Goal: Task Accomplishment & Management: Manage account settings

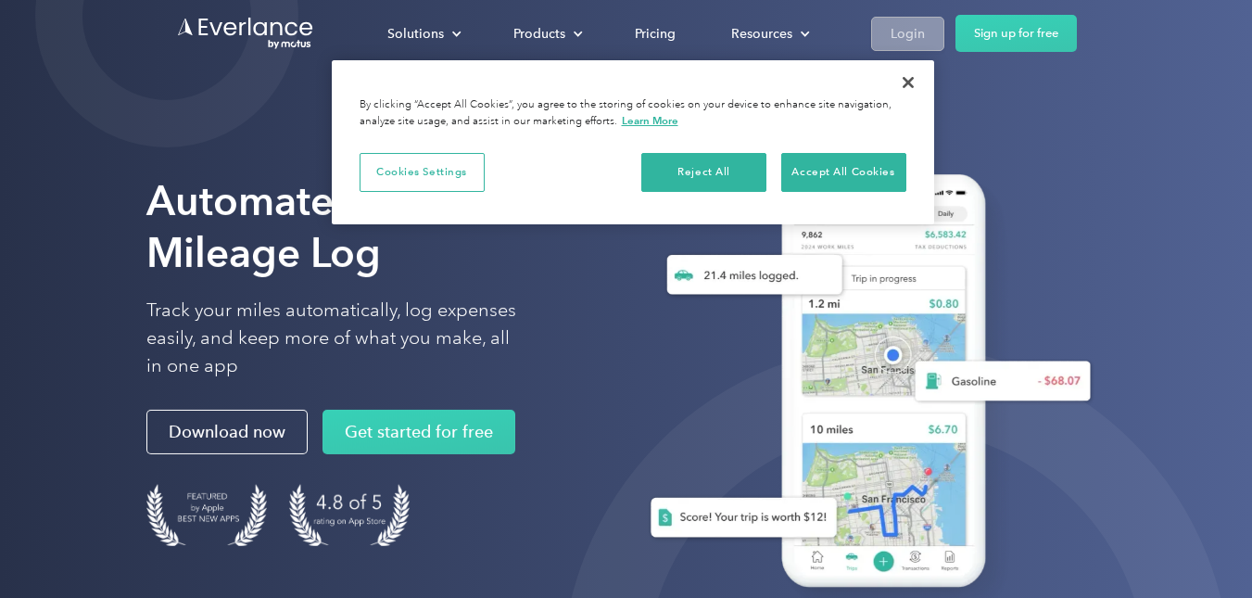
click at [895, 39] on div "Login" at bounding box center [907, 33] width 34 height 23
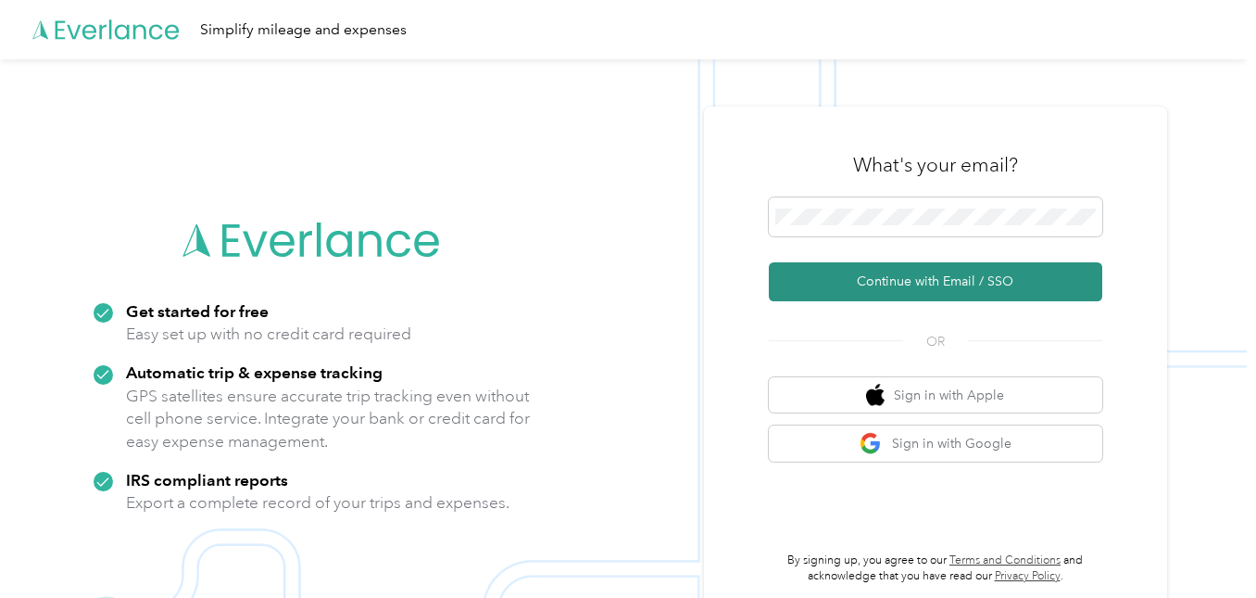
click at [948, 279] on button "Continue with Email / SSO" at bounding box center [935, 281] width 333 height 39
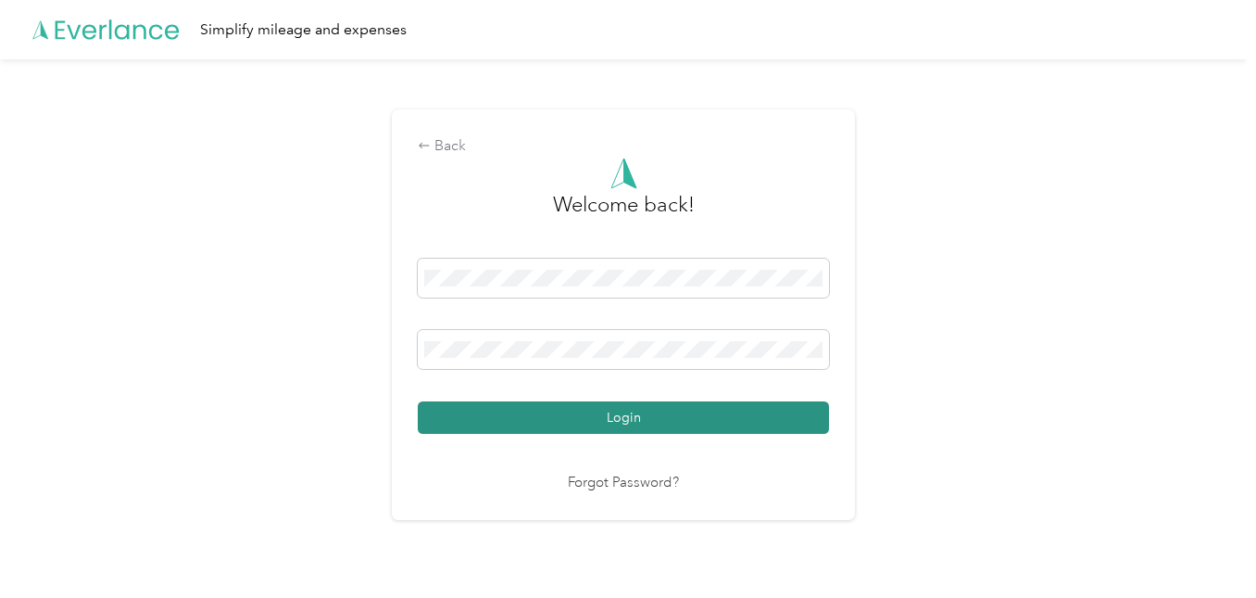
click at [471, 415] on button "Login" at bounding box center [623, 417] width 411 height 32
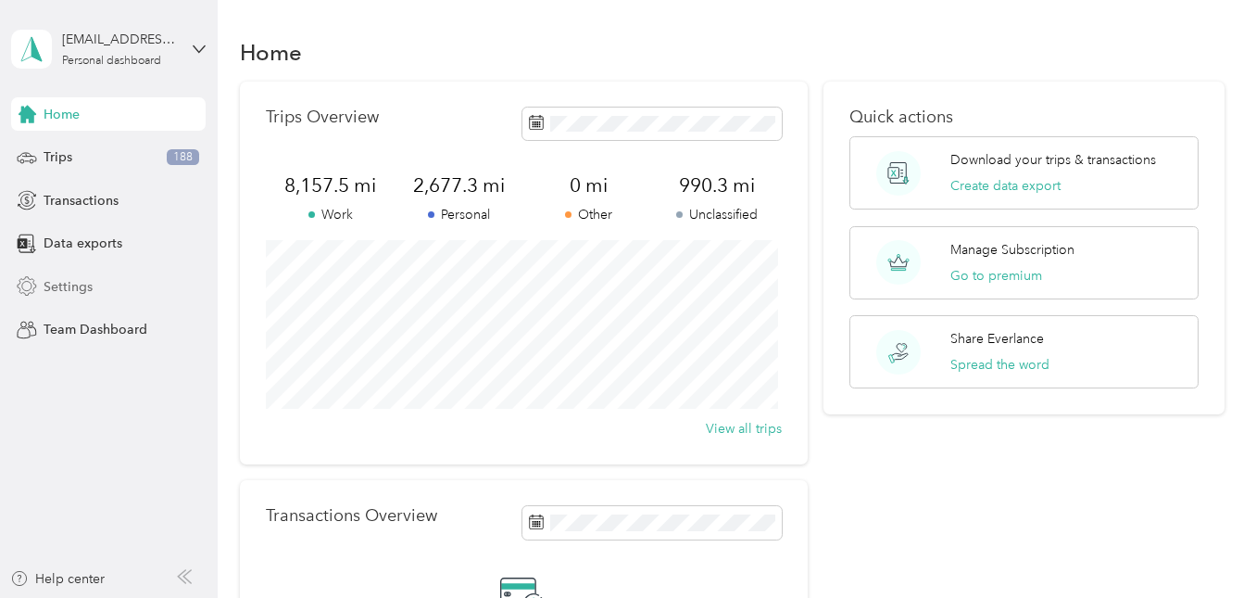
click at [72, 290] on span "Settings" at bounding box center [68, 286] width 49 height 19
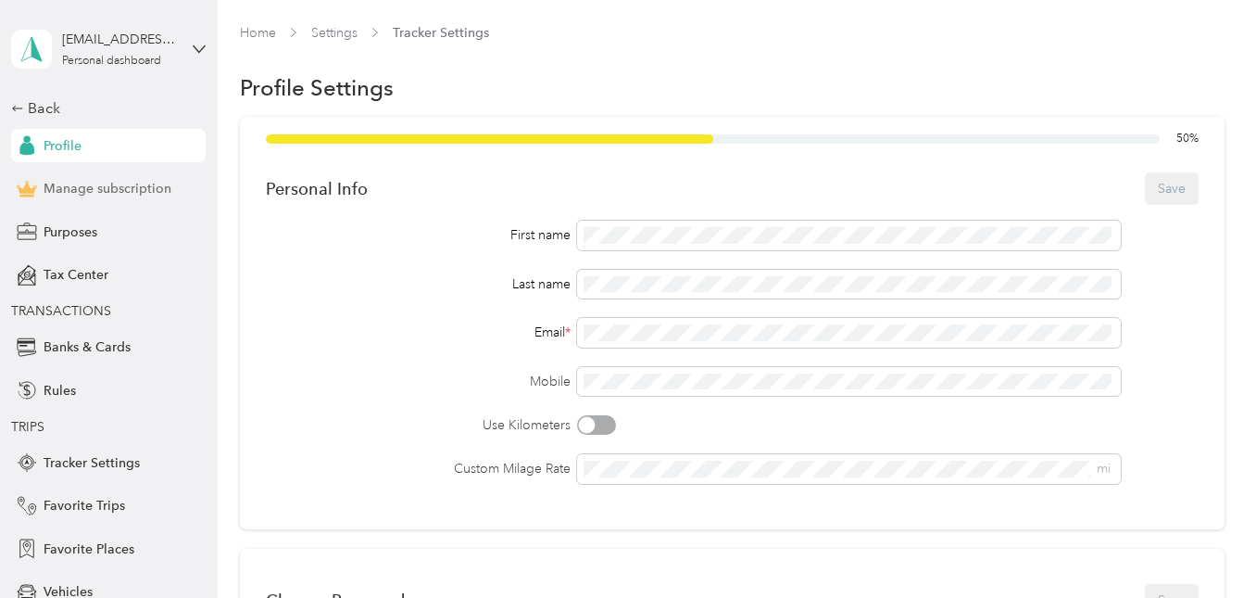
click at [98, 183] on span "Manage subscription" at bounding box center [108, 188] width 128 height 19
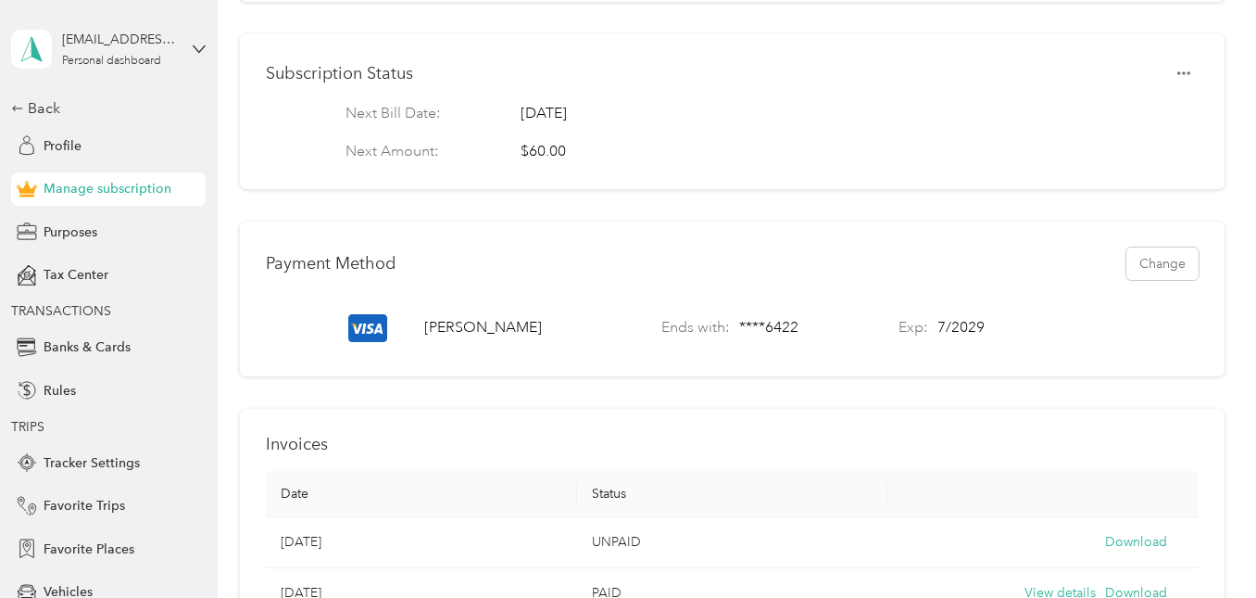
scroll to position [360, 0]
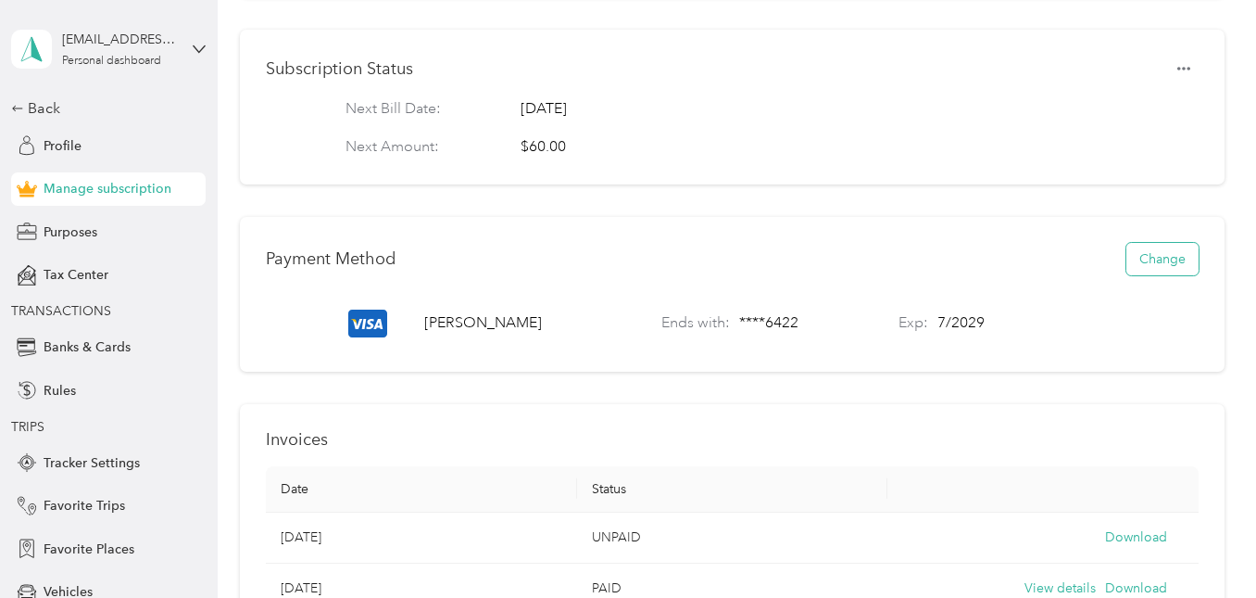
click at [1169, 273] on button "Change" at bounding box center [1162, 259] width 72 height 32
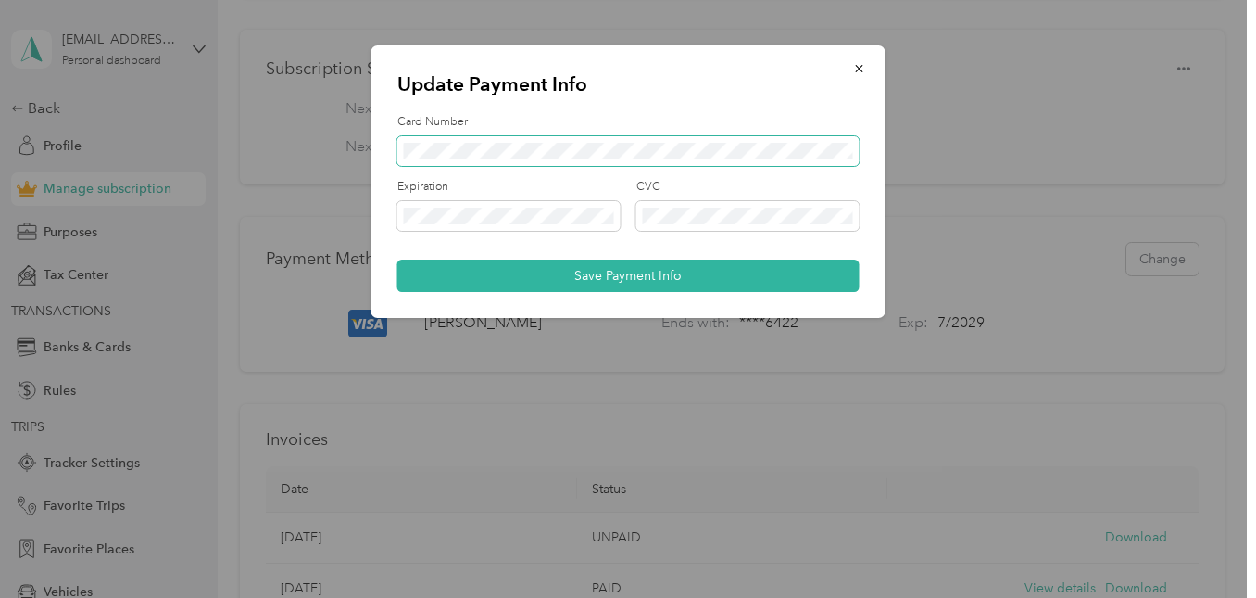
click at [545, 142] on span at bounding box center [628, 151] width 462 height 30
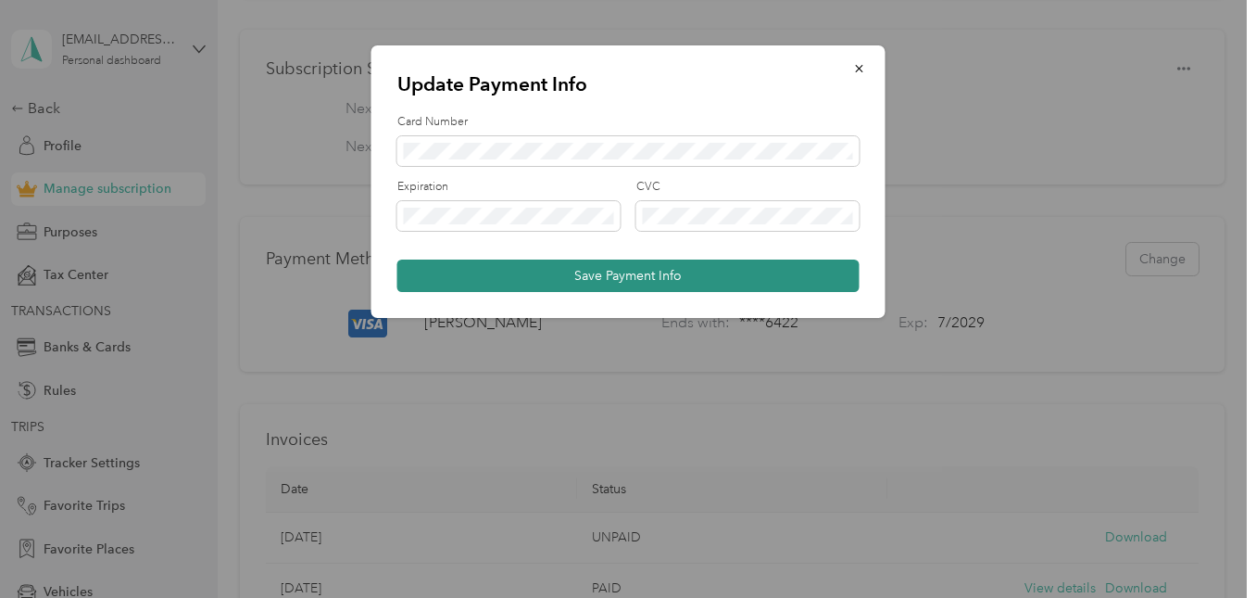
click at [533, 280] on button "Save Payment Info" at bounding box center [628, 275] width 462 height 32
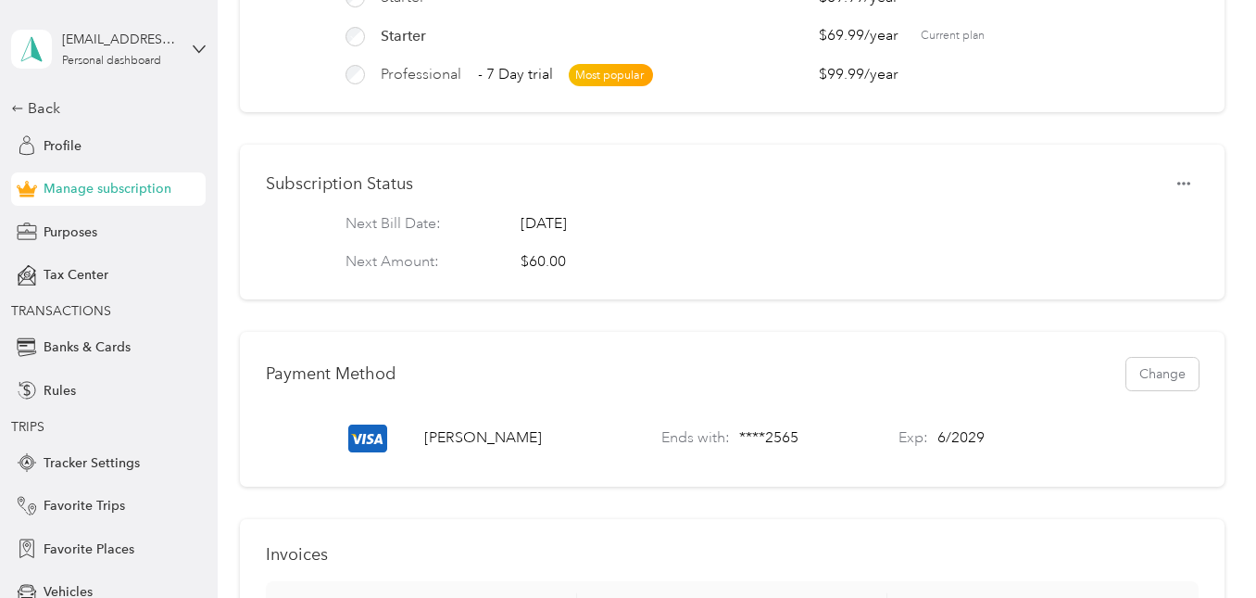
scroll to position [250, 0]
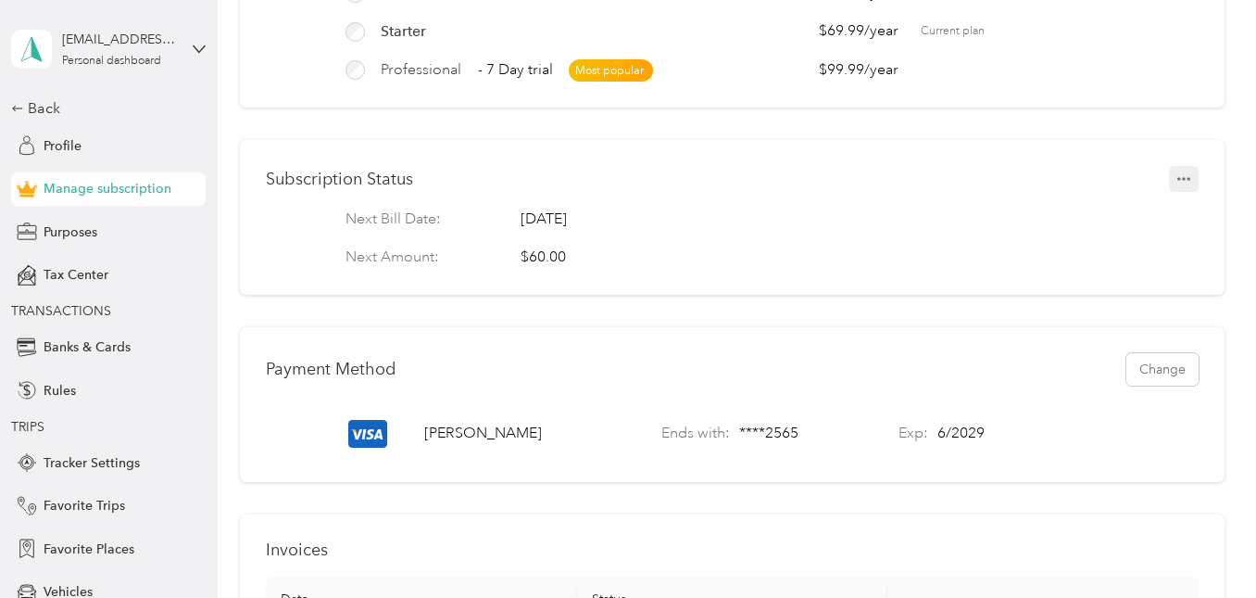
click at [1179, 185] on icon "button" at bounding box center [1183, 178] width 13 height 13
click at [922, 231] on div "Next Bill Date: [DATE]" at bounding box center [733, 219] width 774 height 22
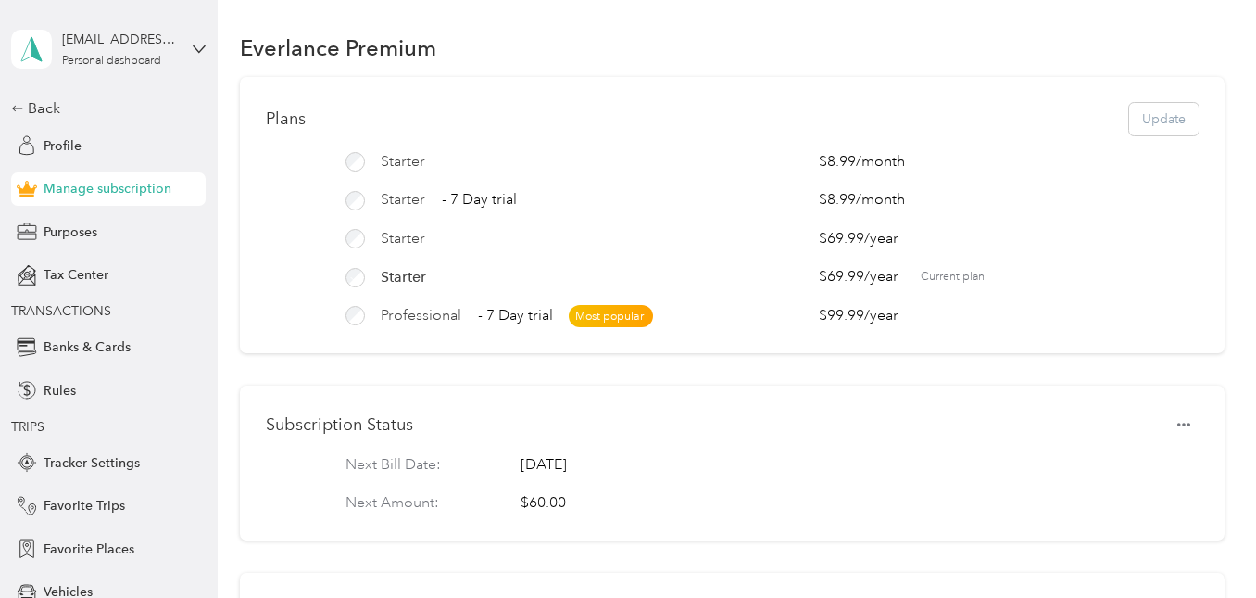
scroll to position [0, 0]
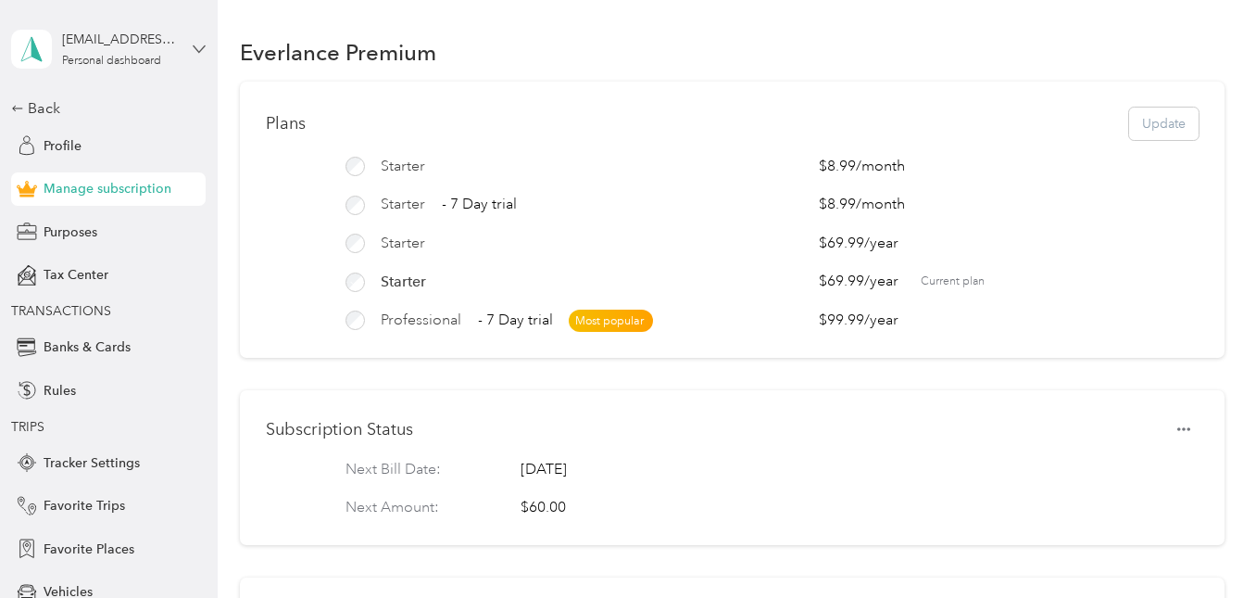
click at [193, 47] on icon at bounding box center [199, 49] width 13 height 13
click at [61, 149] on div "Log out" at bounding box center [56, 152] width 71 height 19
